Goal: Task Accomplishment & Management: Manage account settings

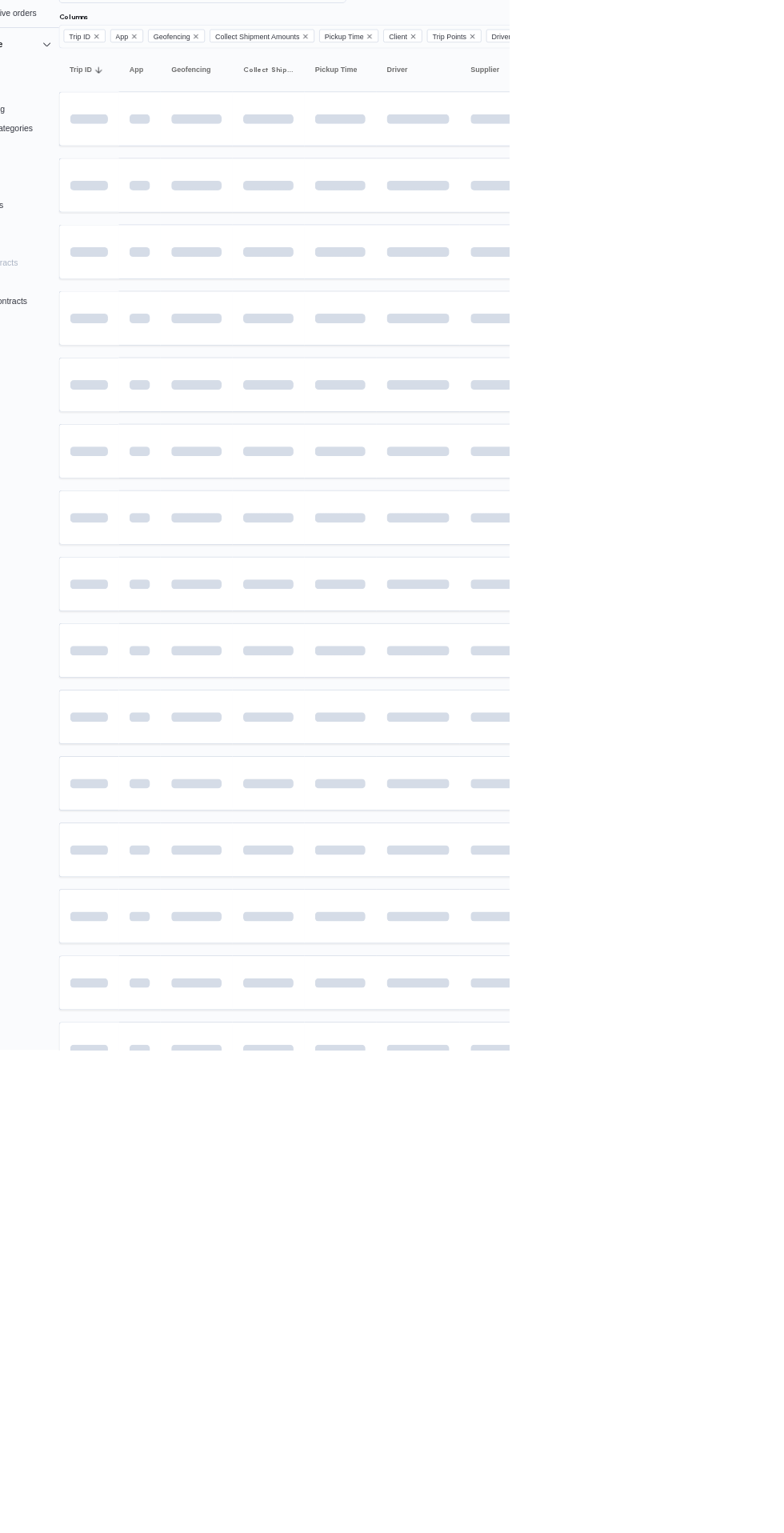
scroll to position [0, 26]
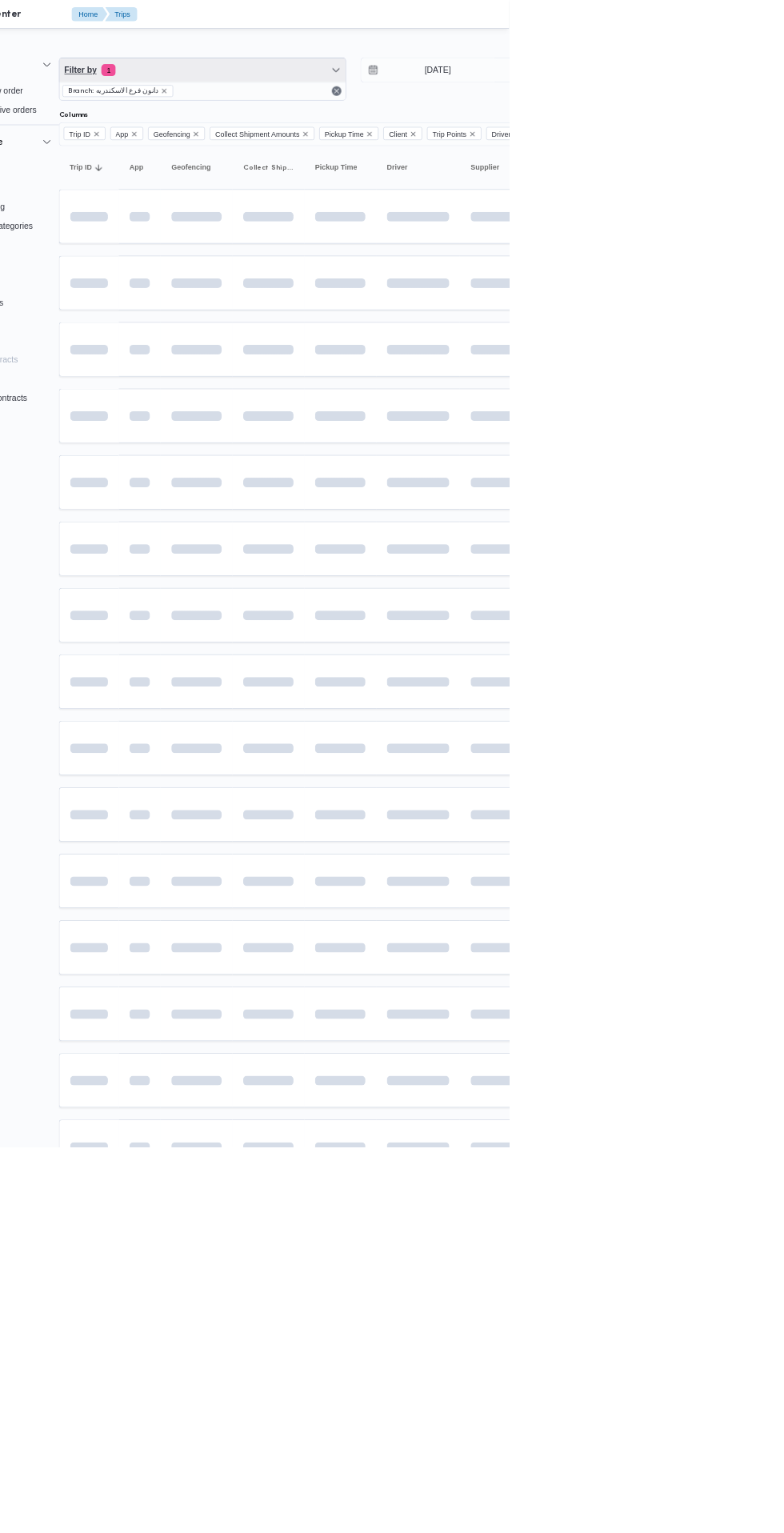
click at [320, 107] on span "Filter by 1" at bounding box center [374, 93] width 383 height 32
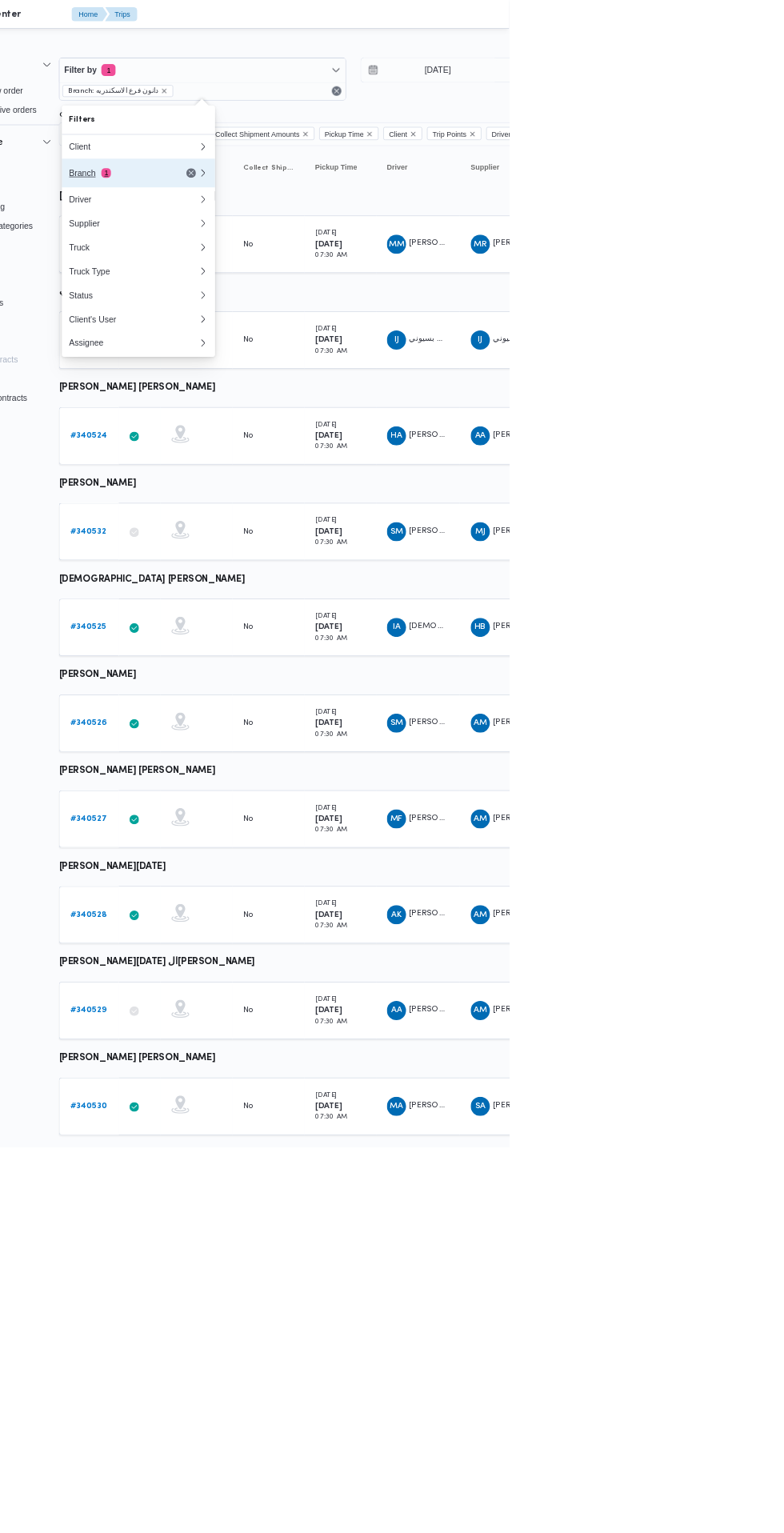
click at [245, 235] on span "1" at bounding box center [246, 231] width 13 height 13
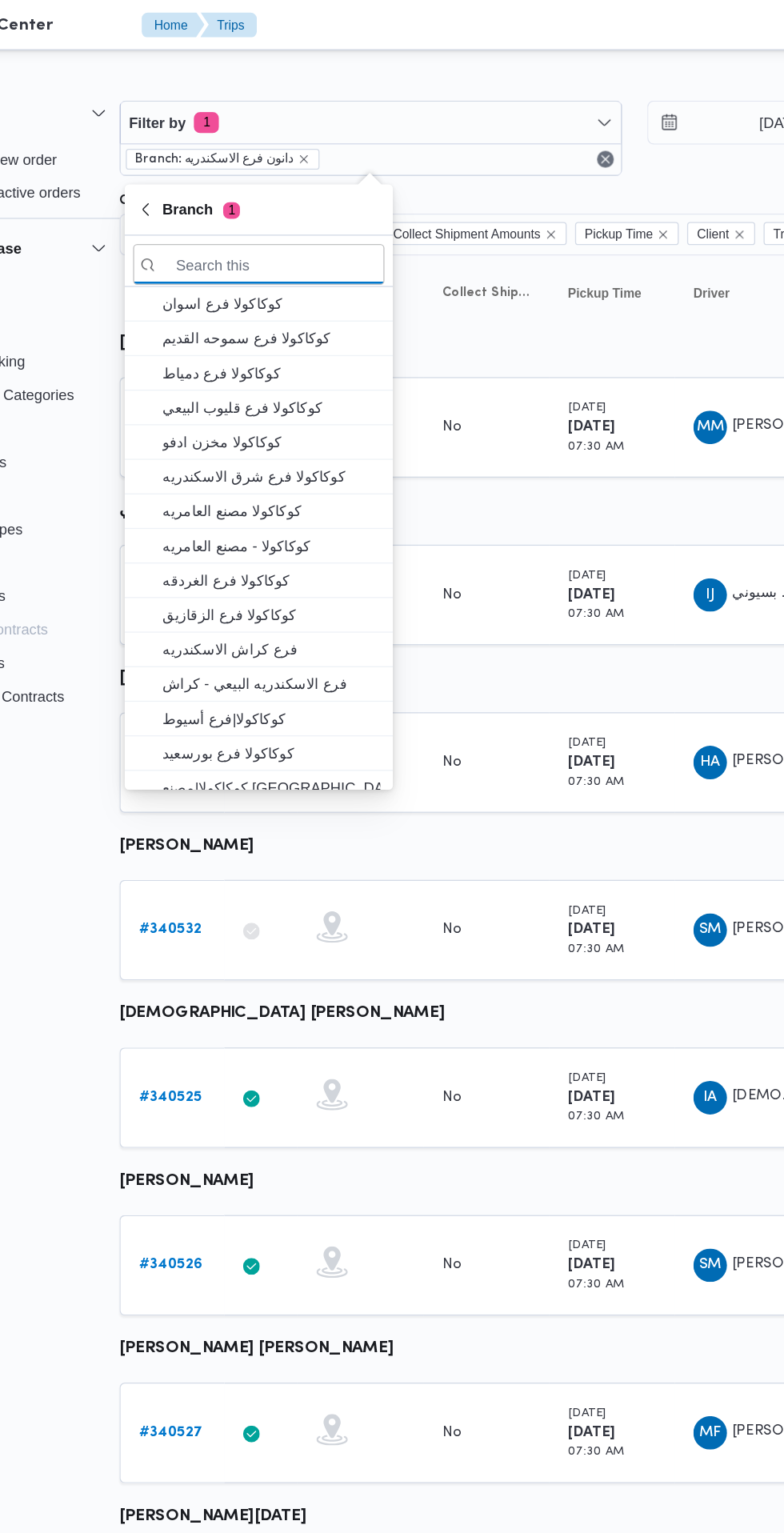
scroll to position [0, 25]
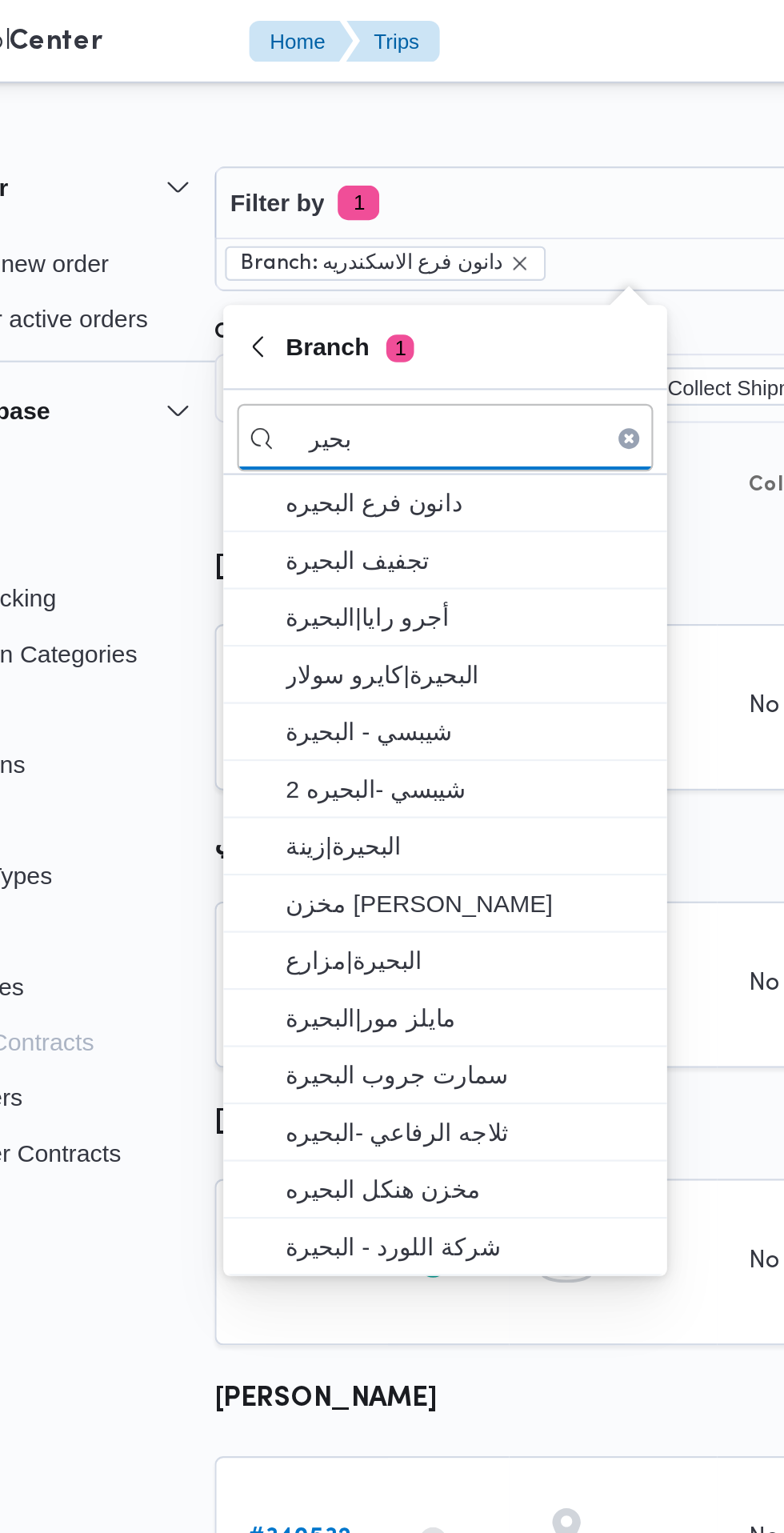
type input "بحير"
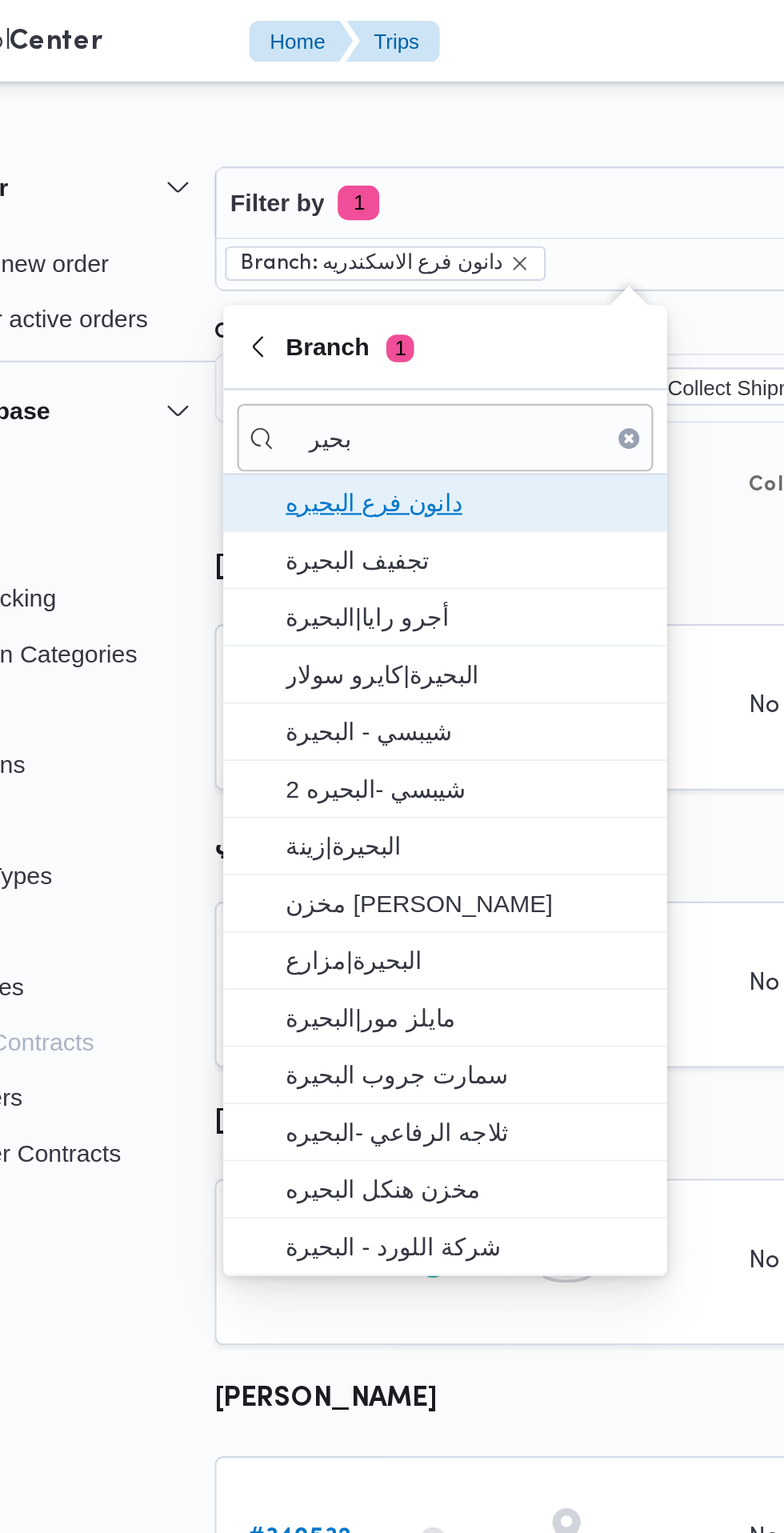
click at [331, 230] on span "دانون فرع البحيره" at bounding box center [299, 231] width 166 height 19
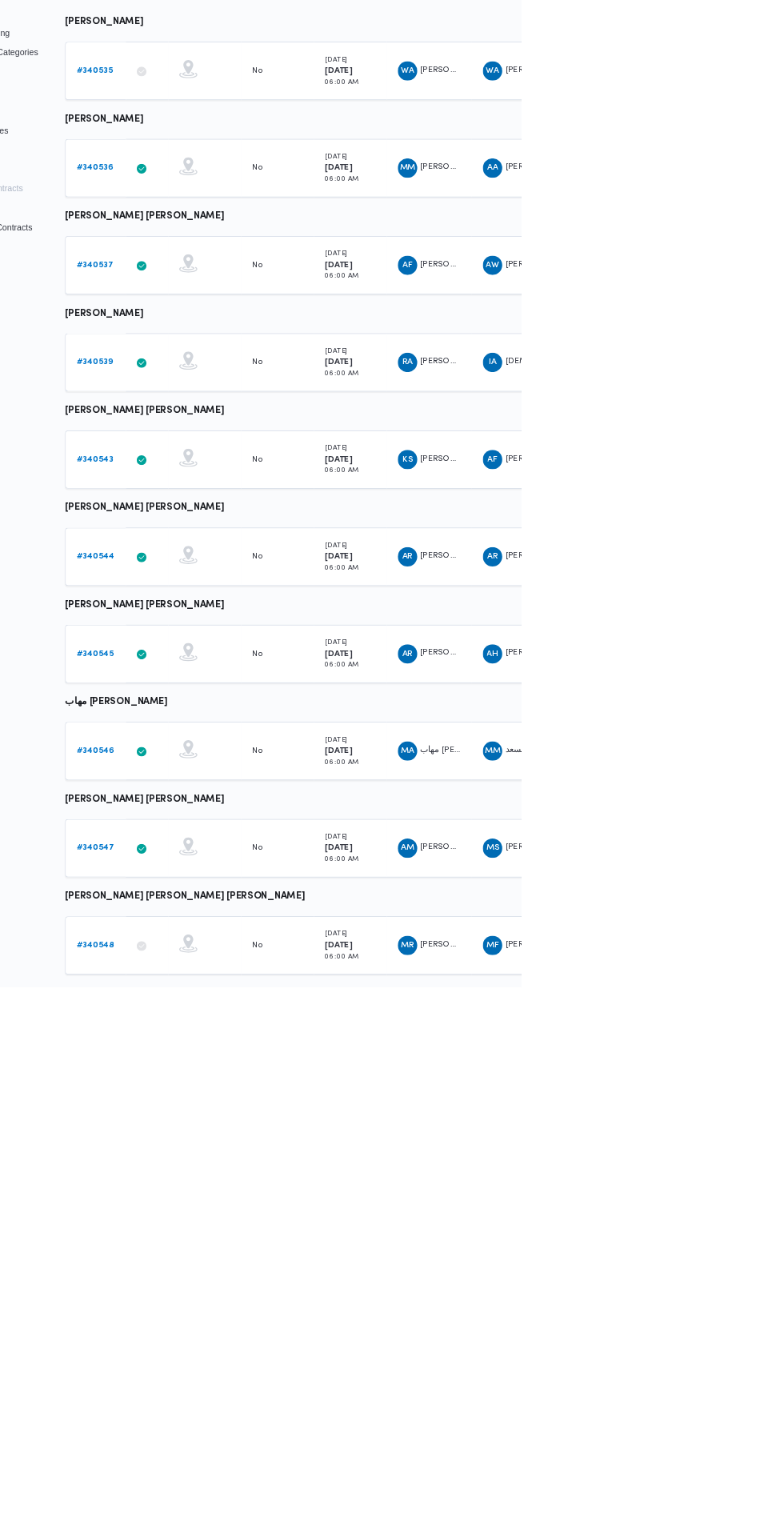
scroll to position [0, 25]
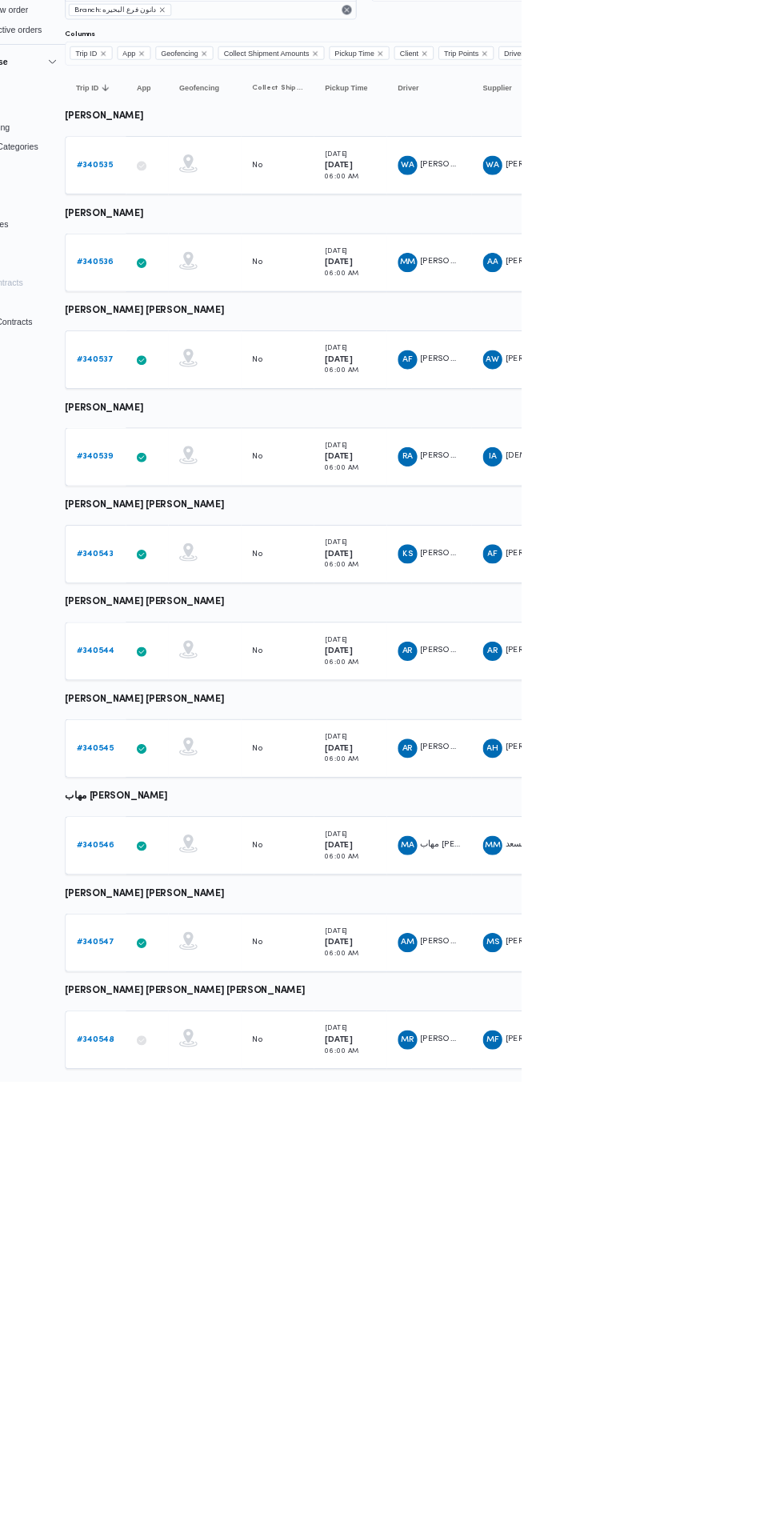
click at [227, 1476] on b "# 340548" at bounding box center [223, 1478] width 49 height 11
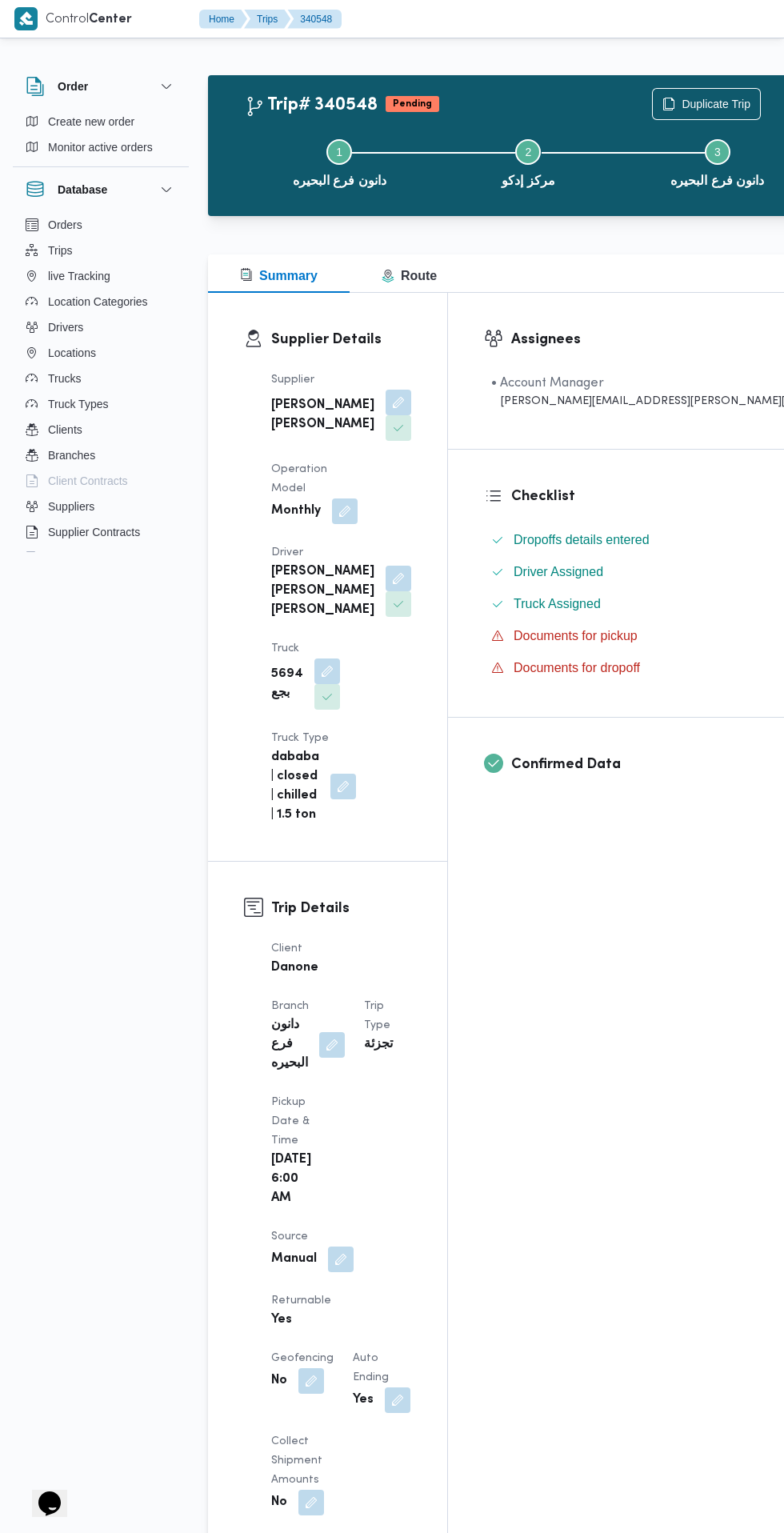
click at [386, 565] on button "button" at bounding box center [398, 578] width 26 height 26
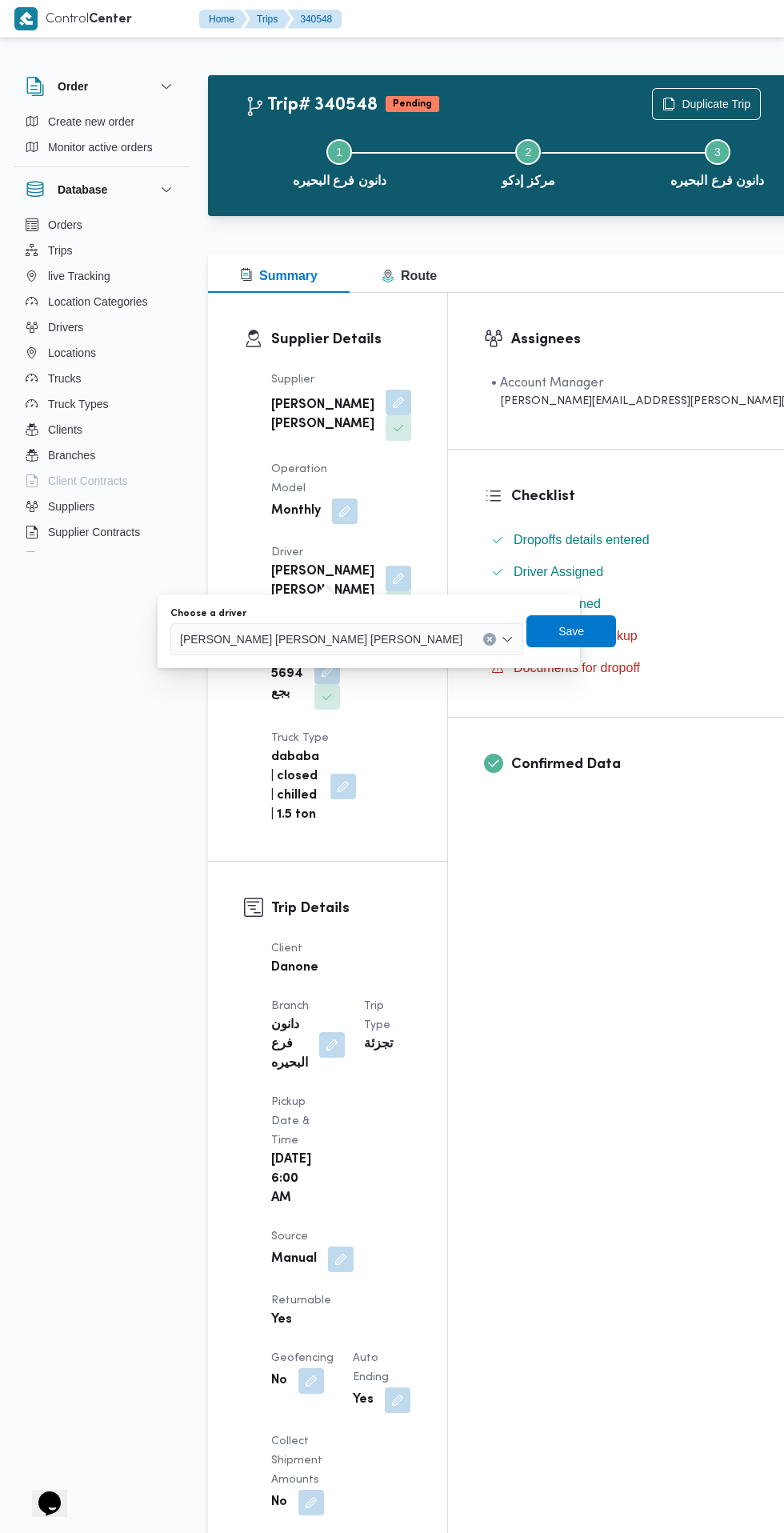
click at [246, 639] on span "[PERSON_NAME] [PERSON_NAME] [PERSON_NAME]" at bounding box center [321, 638] width 282 height 17
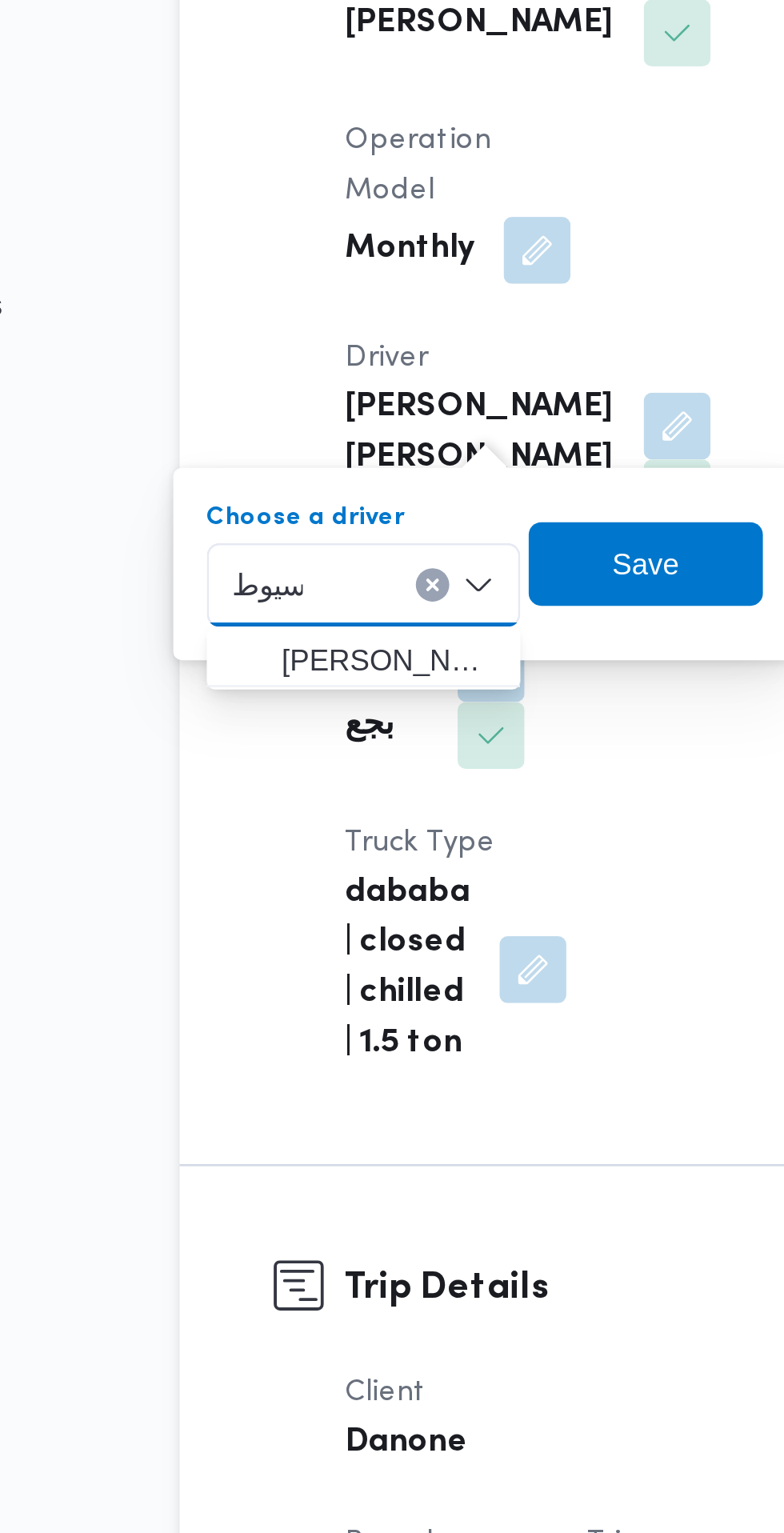
type input "سيوط"
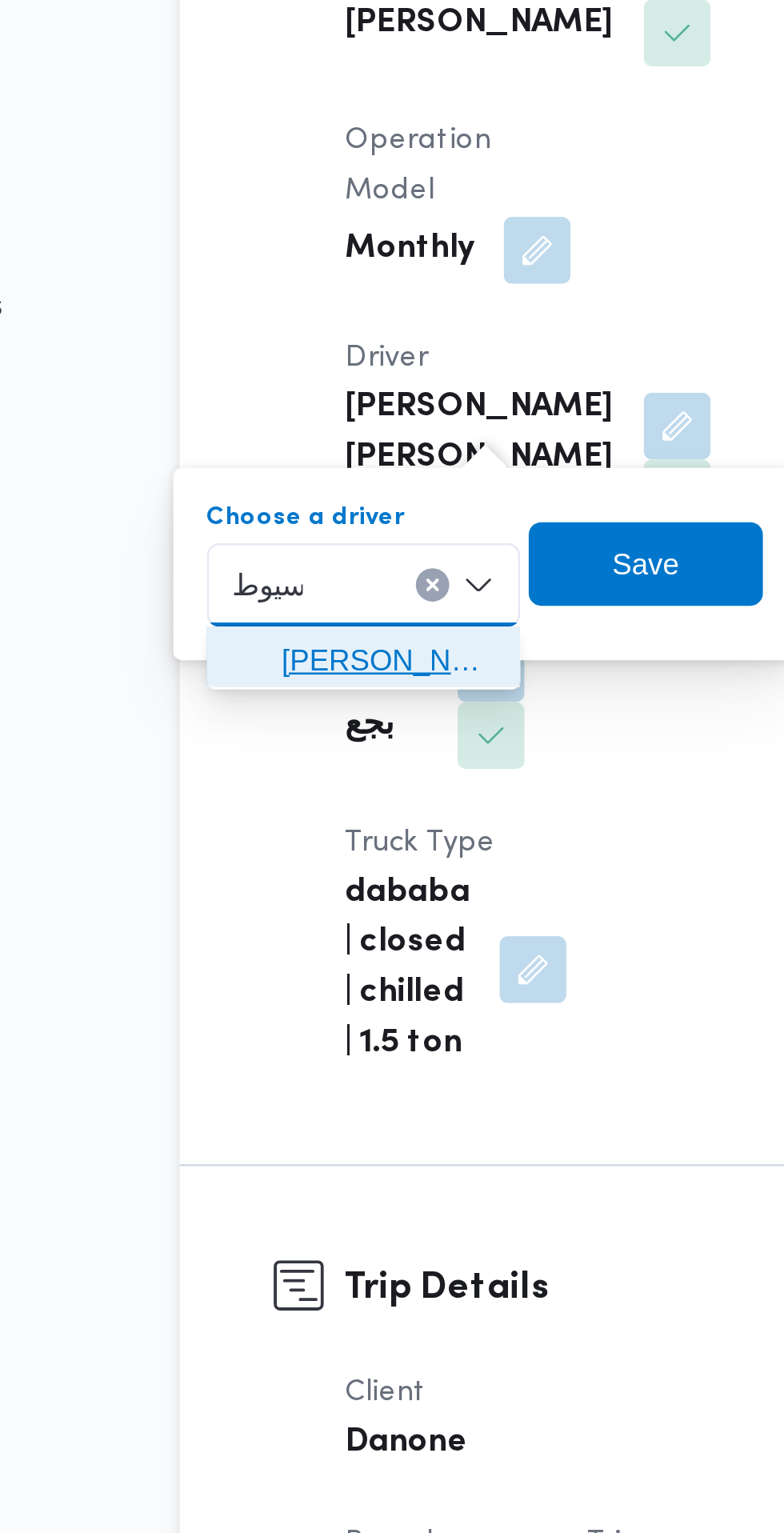
click at [290, 666] on span "[PERSON_NAME][DATE] الا سيوط ي" at bounding box center [287, 667] width 81 height 19
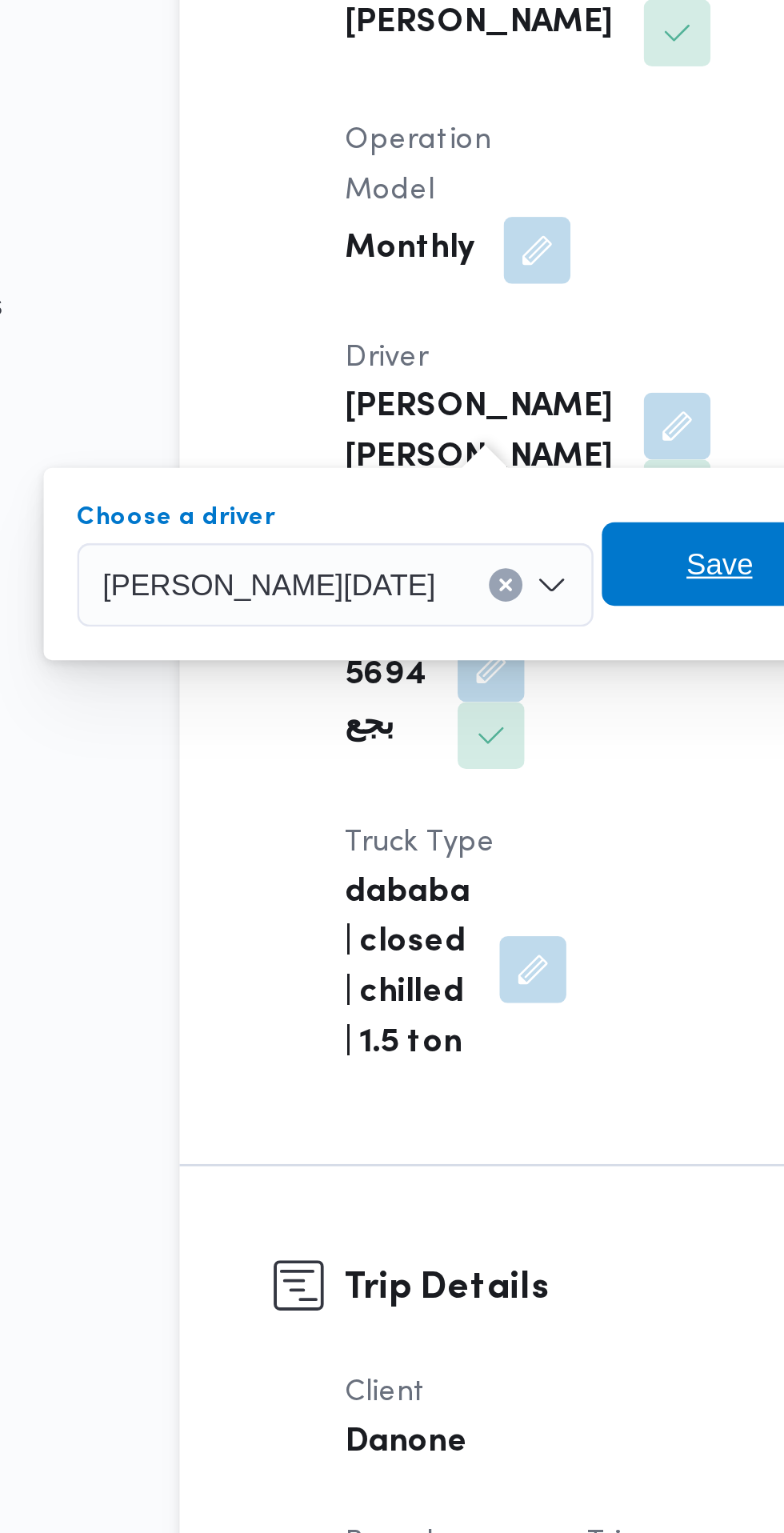
click at [411, 634] on span "Save" at bounding box center [414, 631] width 90 height 32
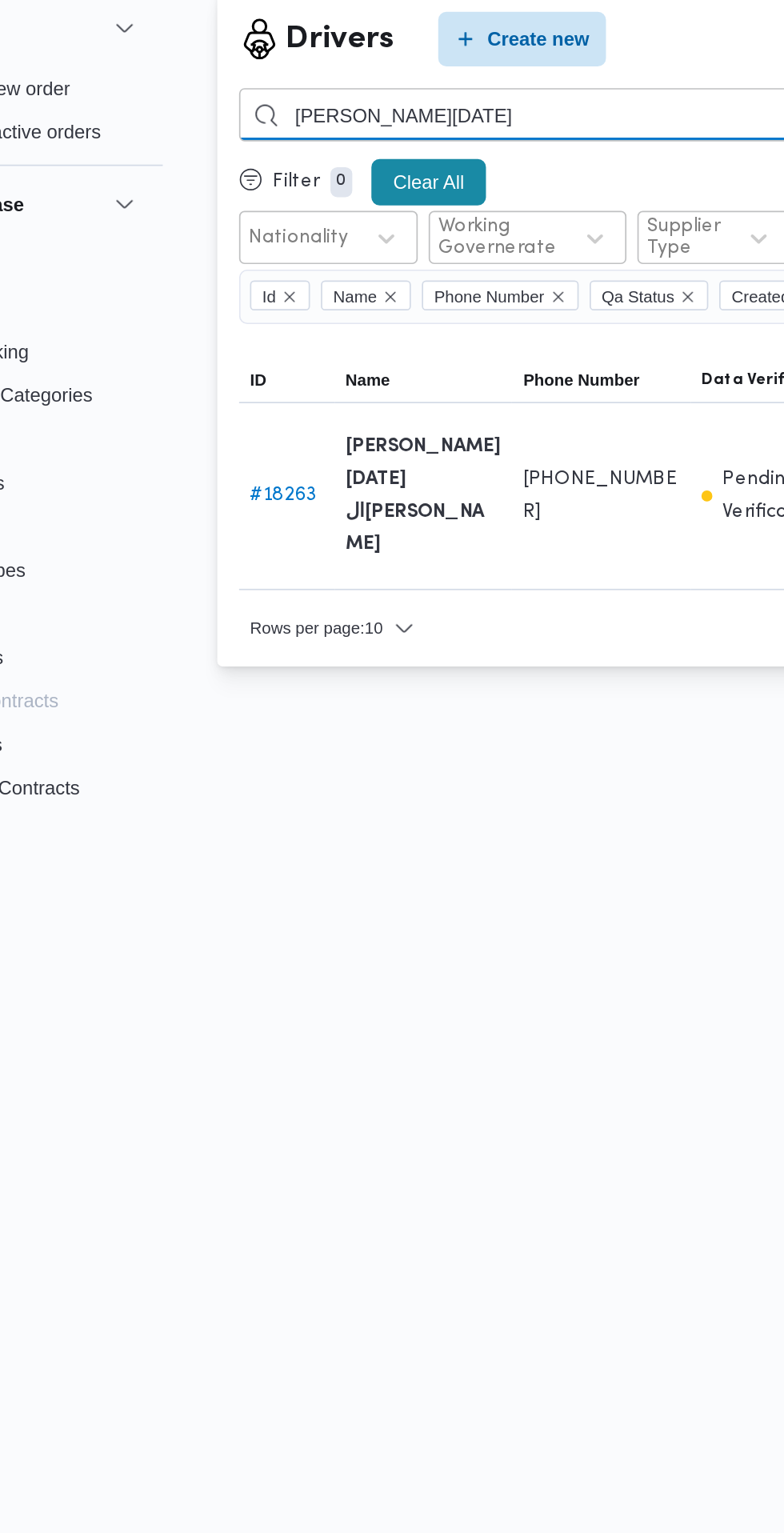
click at [341, 137] on input "[PERSON_NAME][DATE]" at bounding box center [587, 137] width 706 height 31
click at [382, 137] on input "احمد السيد رمضان" at bounding box center [587, 137] width 706 height 31
type input "احمد"
type input "الاسيوطي"
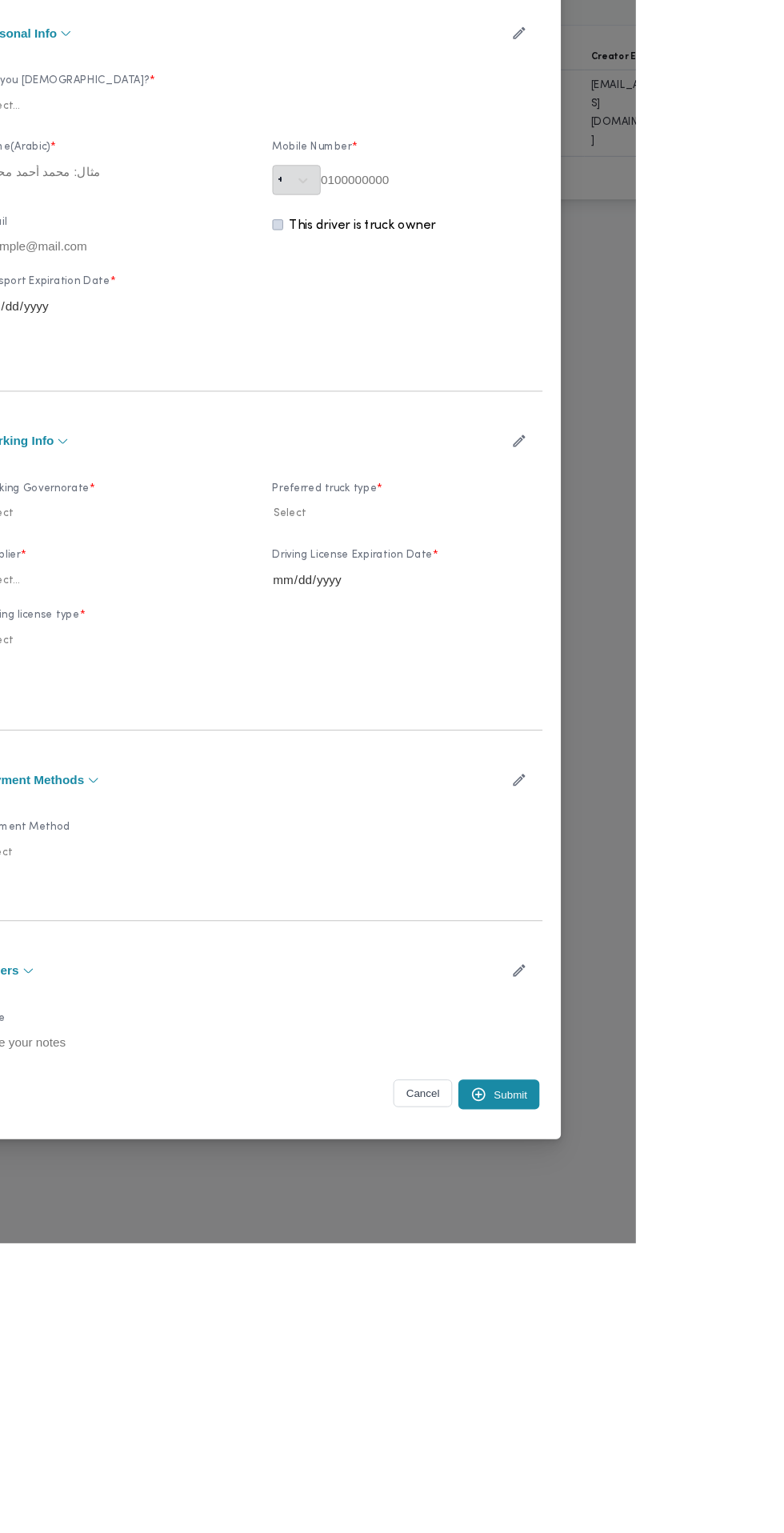
type input "[PERSON_NAME][DATE]"
type input "01011359233"
type input "2028-03-12"
type input "2029-03-12"
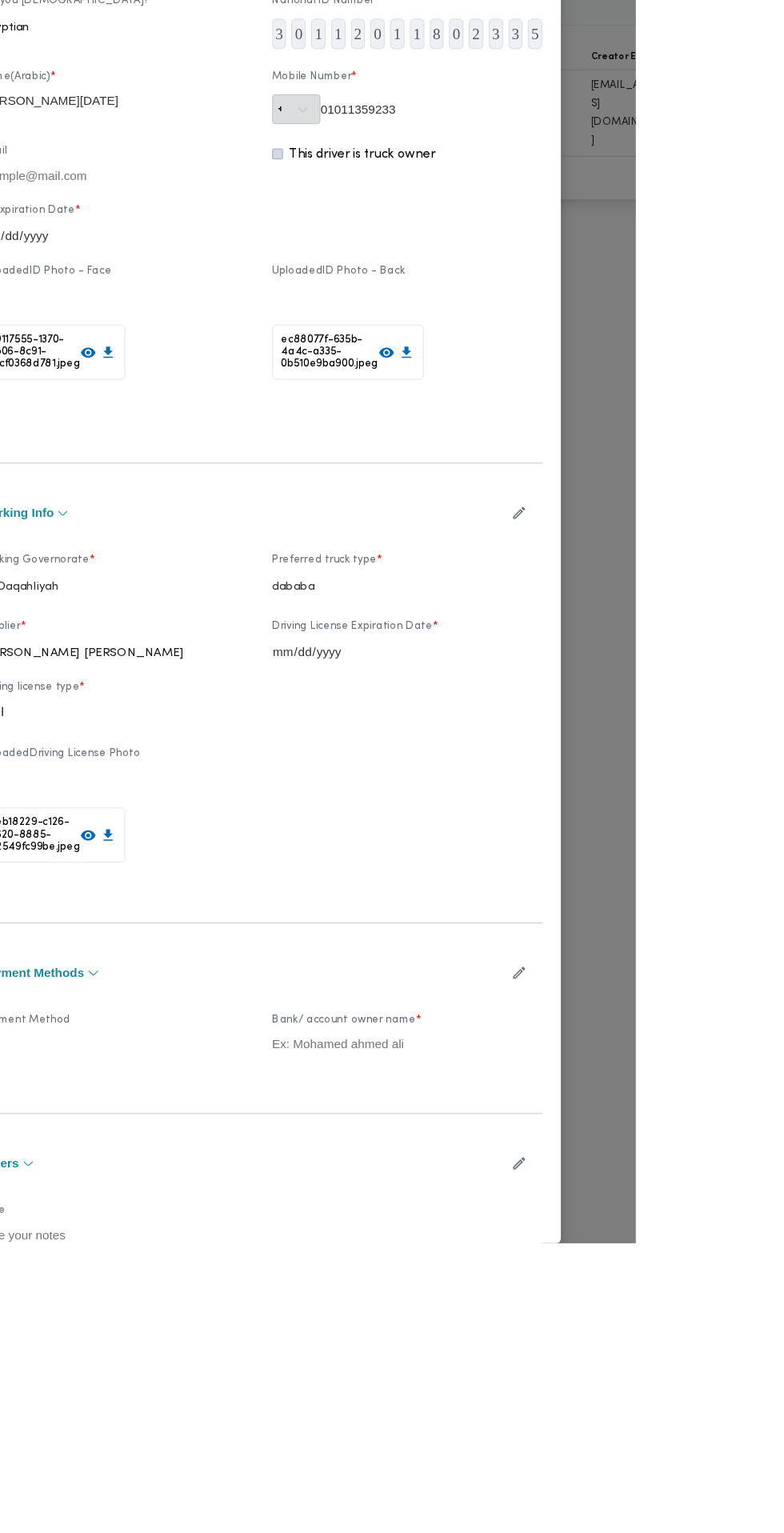
click at [670, 778] on icon "button" at bounding box center [661, 769] width 16 height 16
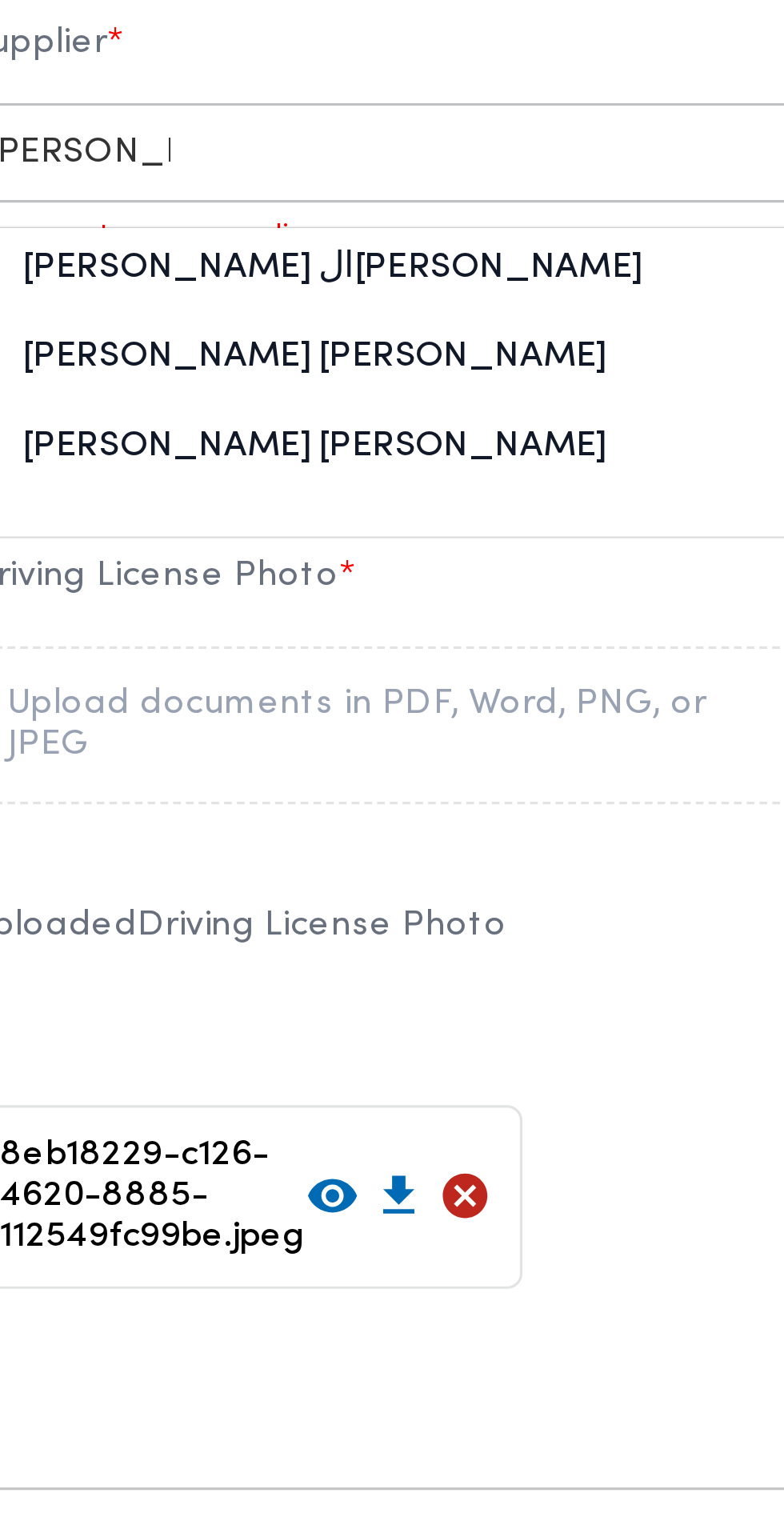
click at [299, 1016] on div "[PERSON_NAME] [PERSON_NAME]" at bounding box center [239, 1002] width 281 height 28
type input "محمد فوزي"
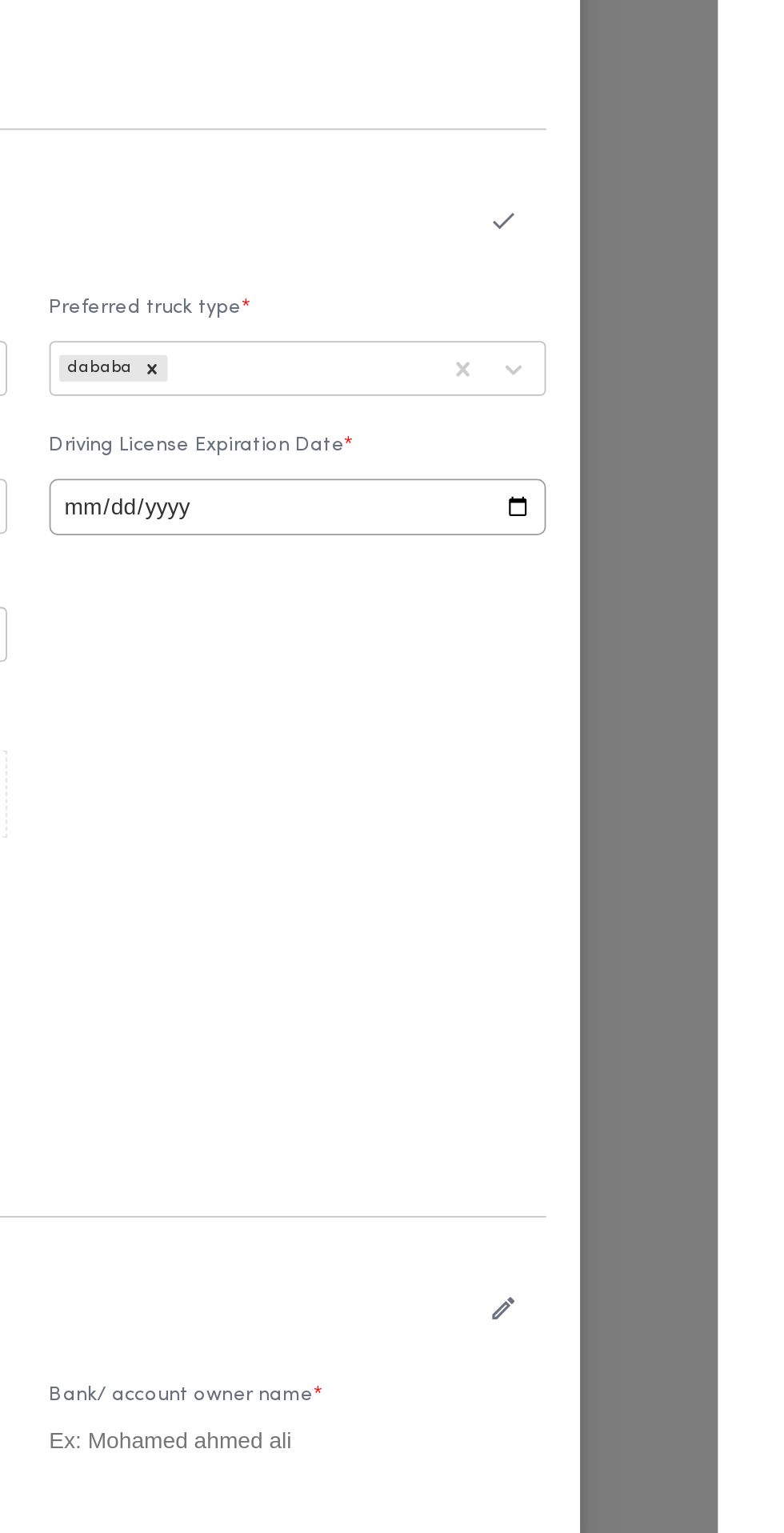
click at [670, 778] on icon "button" at bounding box center [661, 769] width 16 height 16
